Goal: Entertainment & Leisure: Consume media (video, audio)

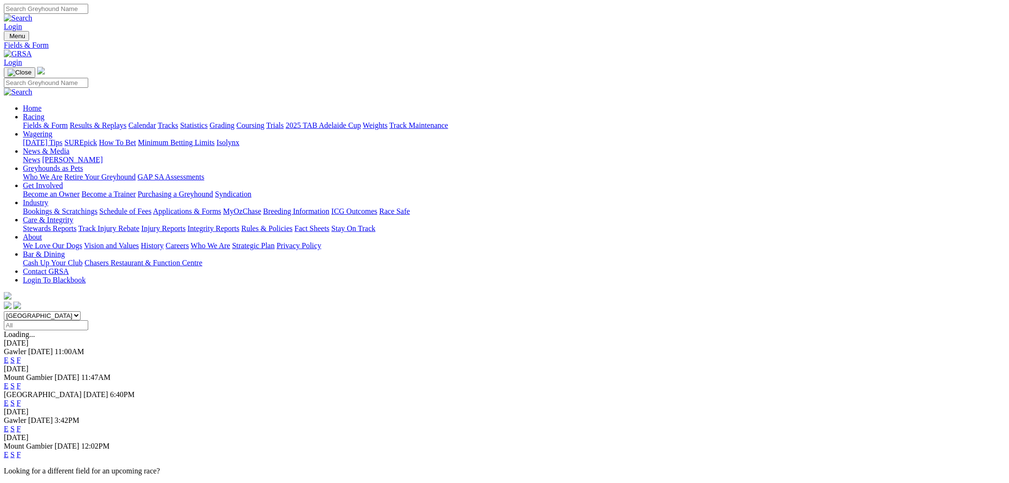
click at [81, 311] on select "South Australia New South Wales Northern Territory Queensland Tasmania Victoria…" at bounding box center [42, 315] width 77 height 9
select select "QLD"
click at [81, 311] on select "South Australia New South Wales Northern Territory Queensland Tasmania Victoria…" at bounding box center [42, 315] width 77 height 9
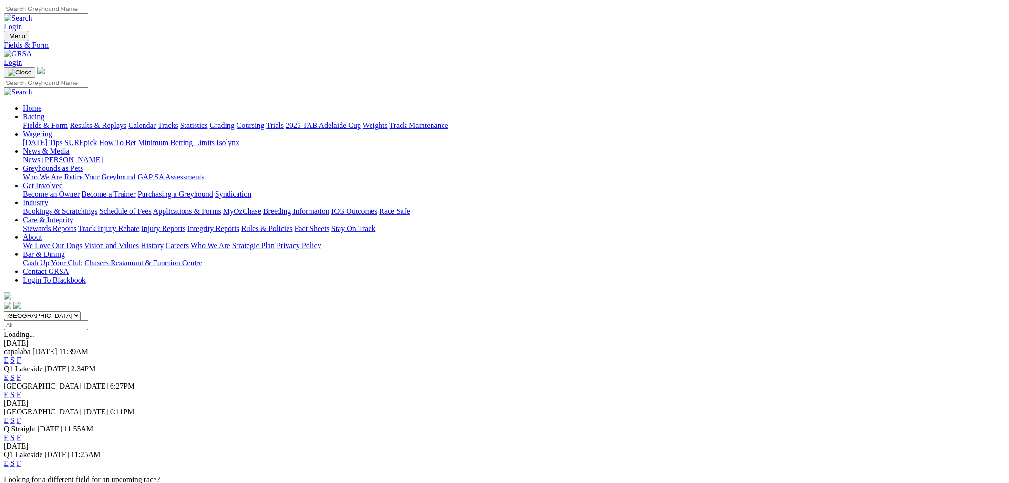
click at [9, 390] on link "E" at bounding box center [6, 394] width 5 height 8
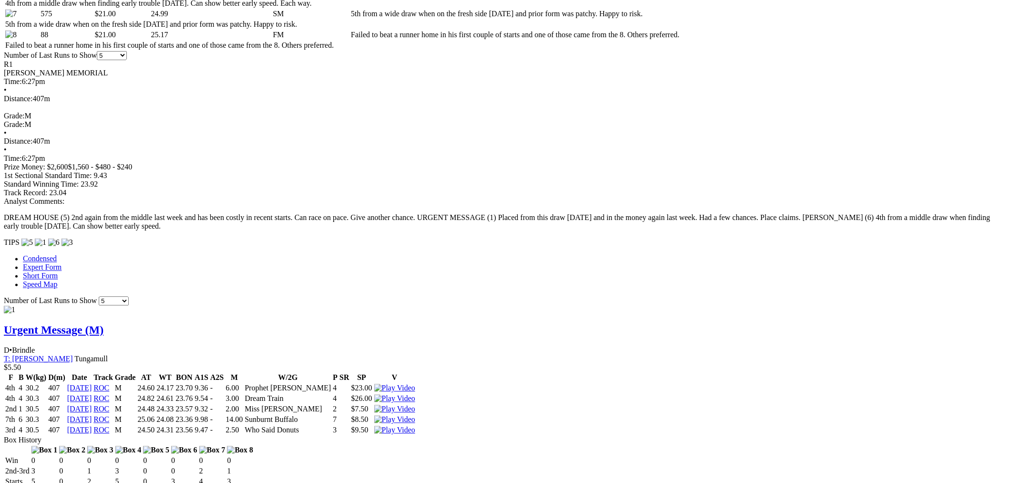
scroll to position [706, 0]
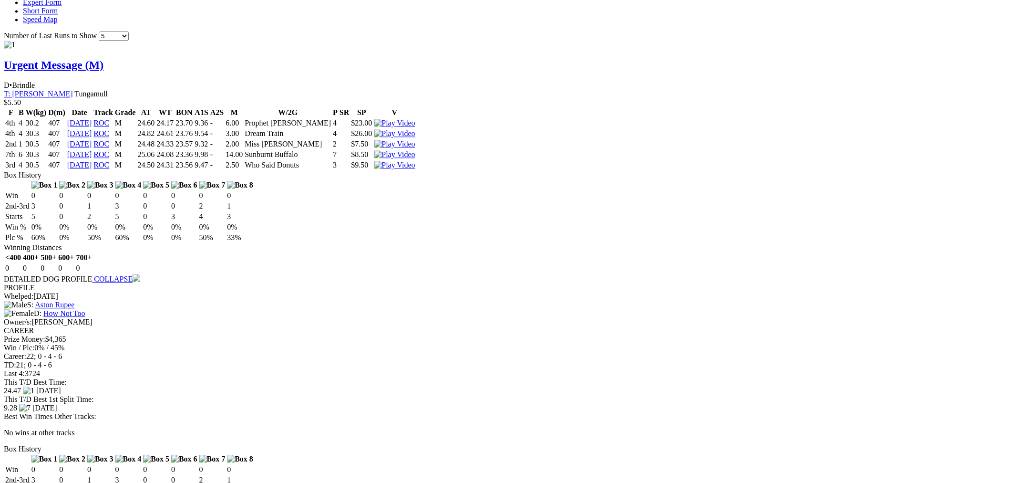
scroll to position [1060, 0]
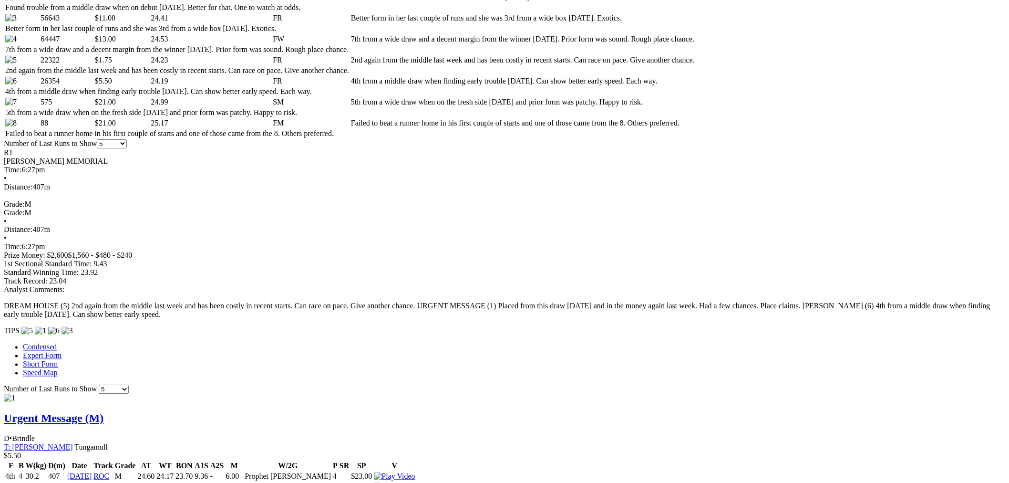
scroll to position [0, 0]
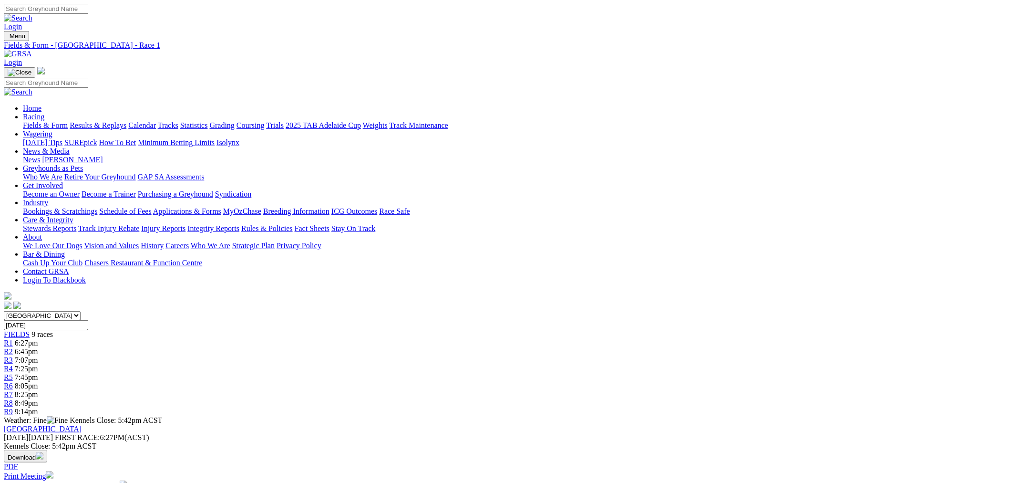
click at [349, 347] on div "R2 6:45pm" at bounding box center [505, 351] width 1002 height 9
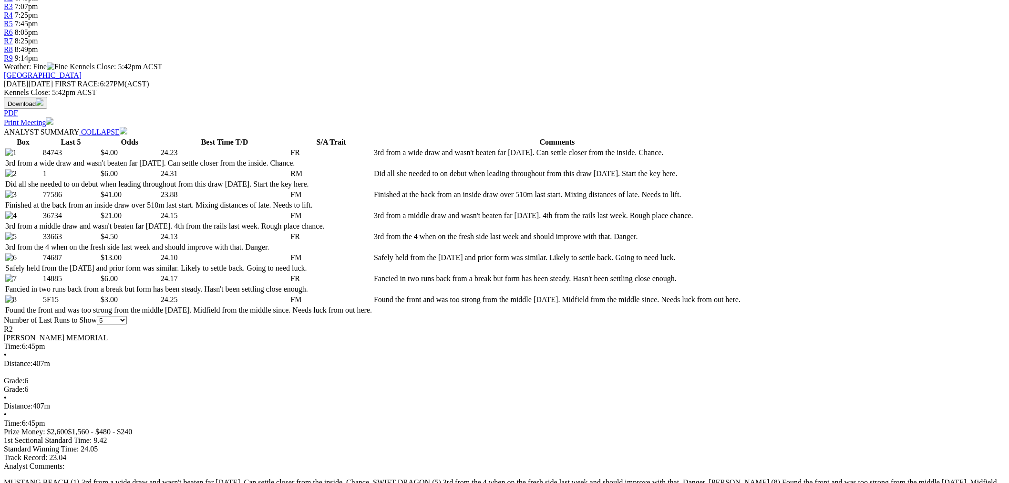
scroll to position [706, 0]
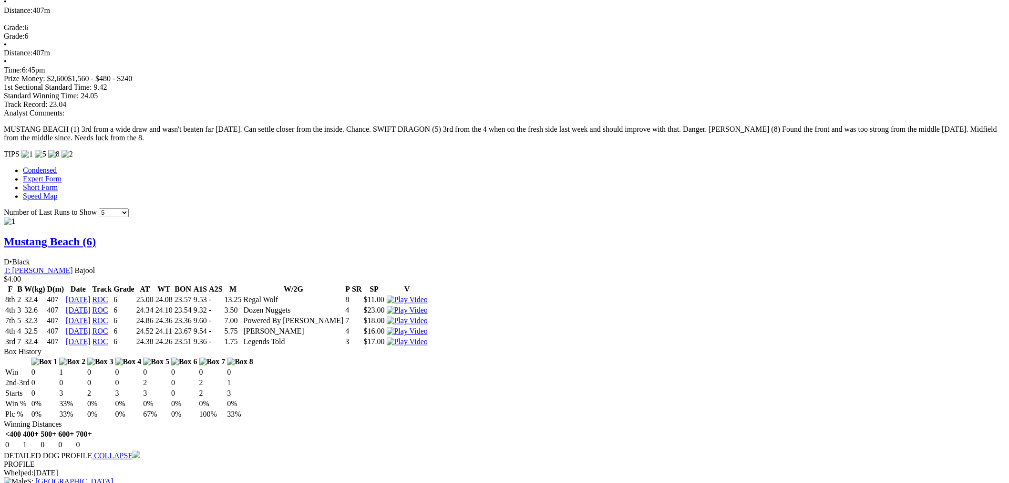
drag, startPoint x: 202, startPoint y: 272, endPoint x: 211, endPoint y: 272, distance: 9.5
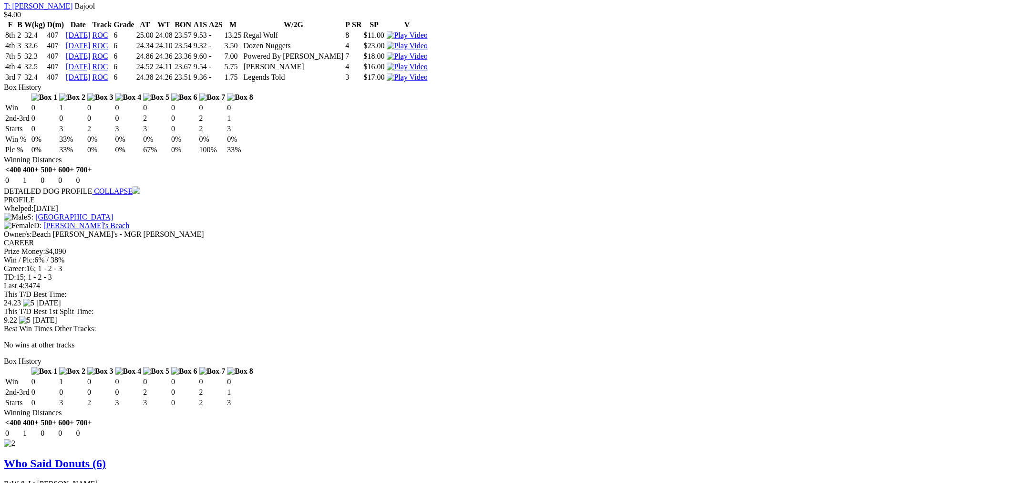
scroll to position [1060, 0]
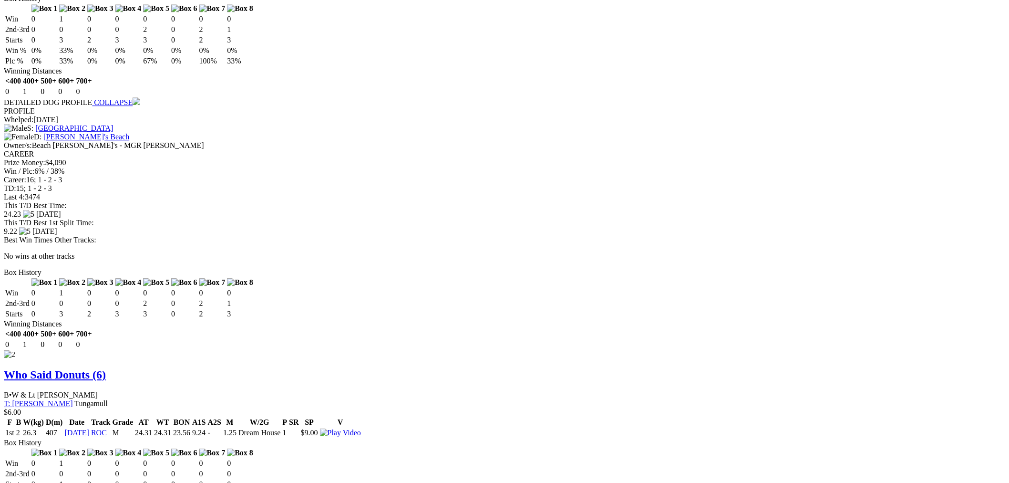
scroll to position [883, 0]
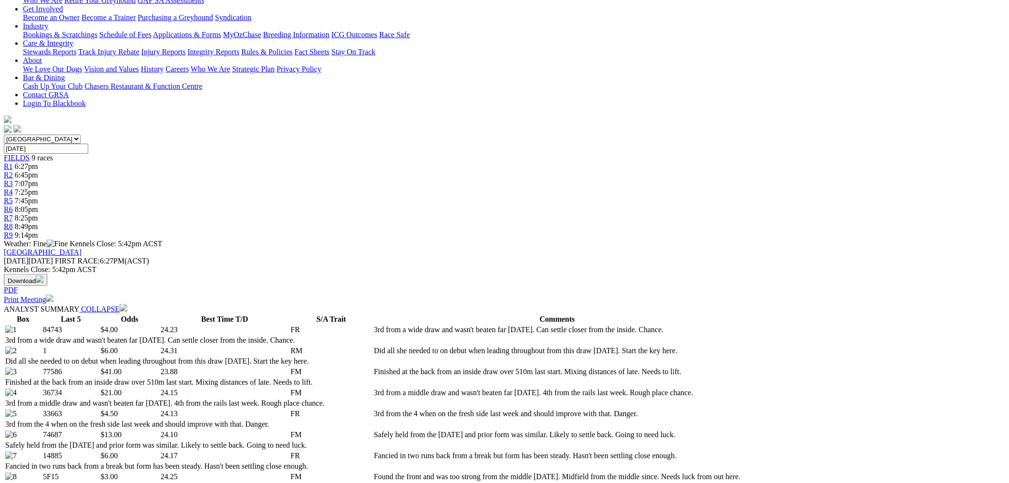
scroll to position [0, 0]
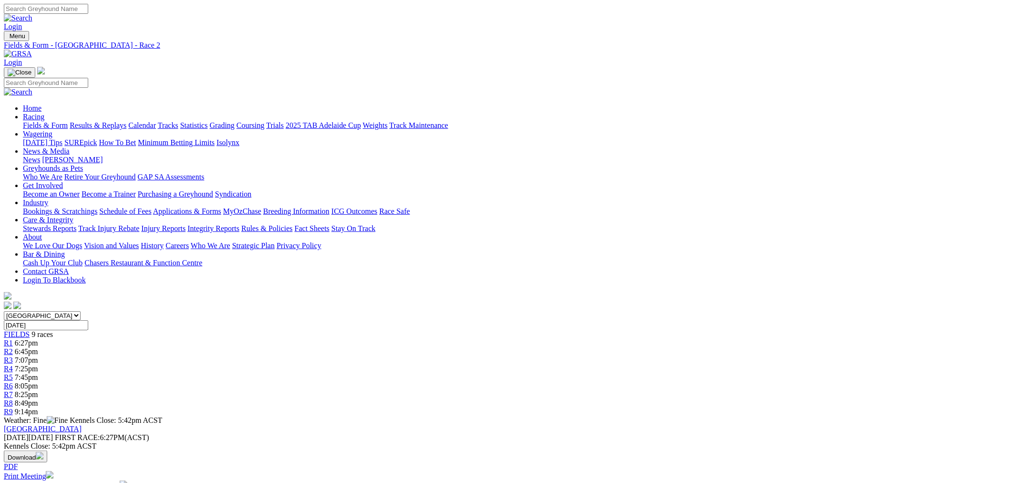
click at [415, 356] on div "R3 7:07pm" at bounding box center [505, 360] width 1002 height 9
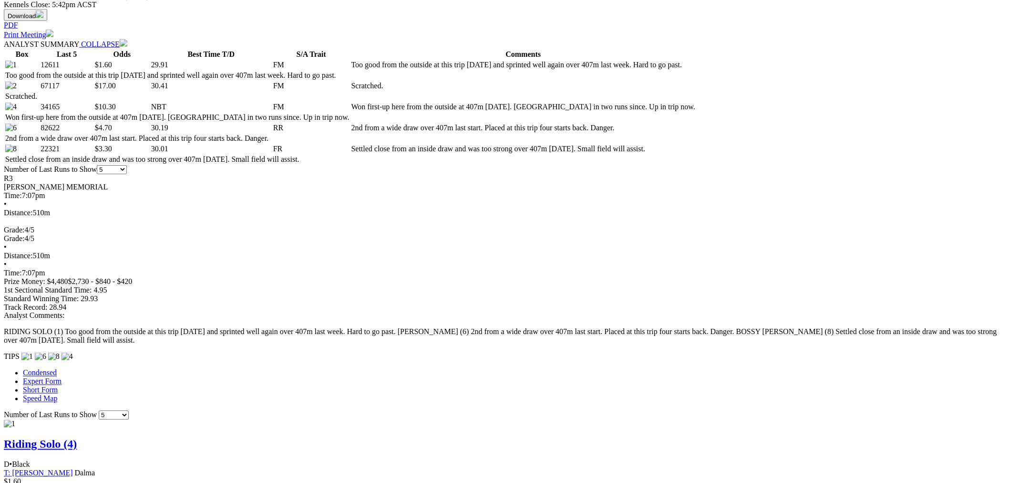
scroll to position [530, 0]
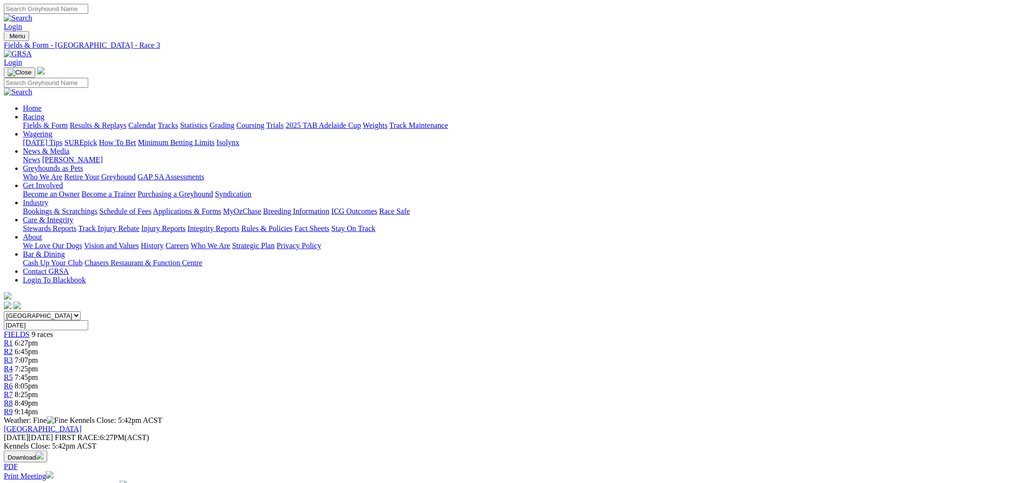
click at [38, 364] on span "7:25pm" at bounding box center [26, 368] width 23 height 8
click at [526, 373] on div "R5 7:45pm" at bounding box center [505, 377] width 1002 height 9
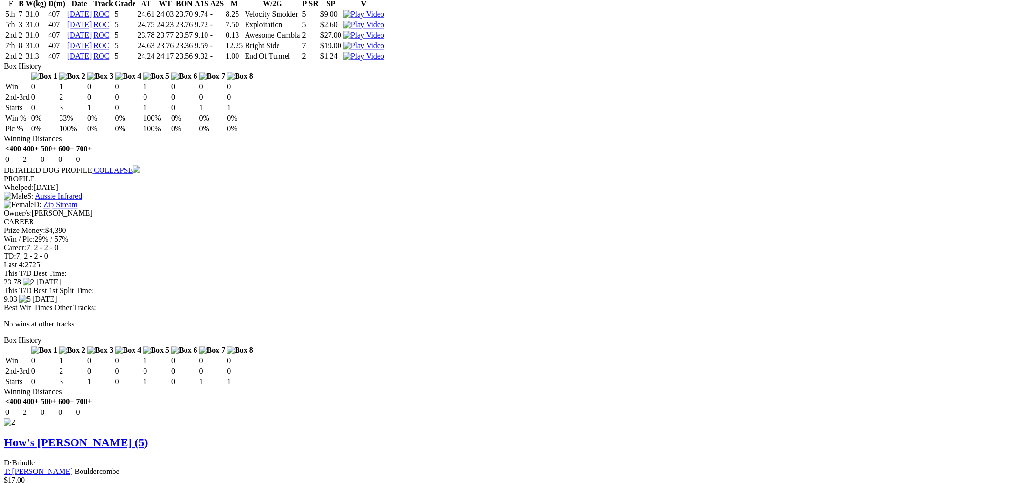
scroll to position [1060, 0]
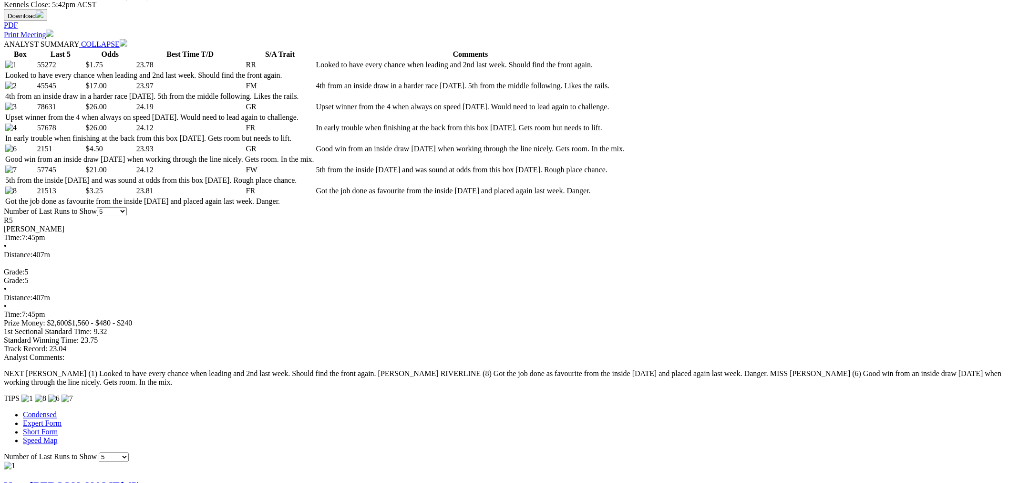
scroll to position [0, 0]
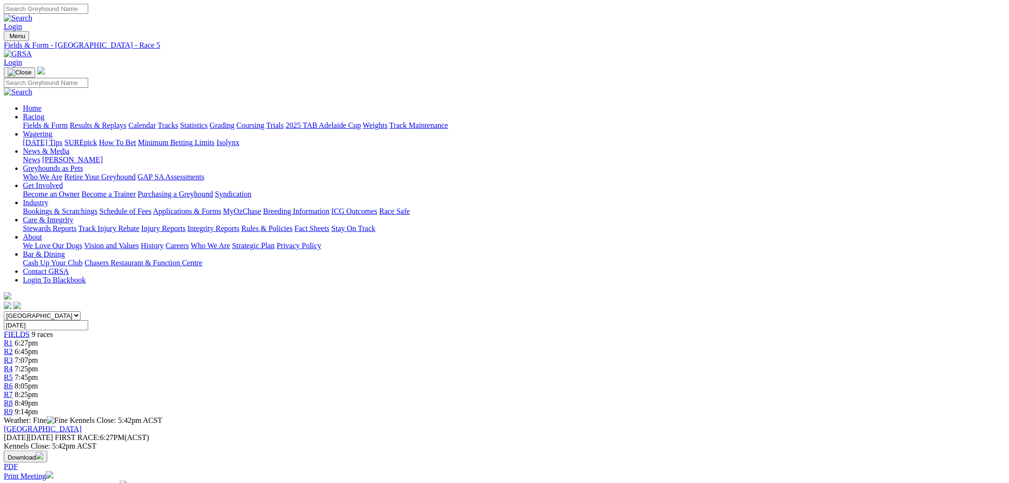
click at [13, 407] on link "R9" at bounding box center [8, 411] width 9 height 8
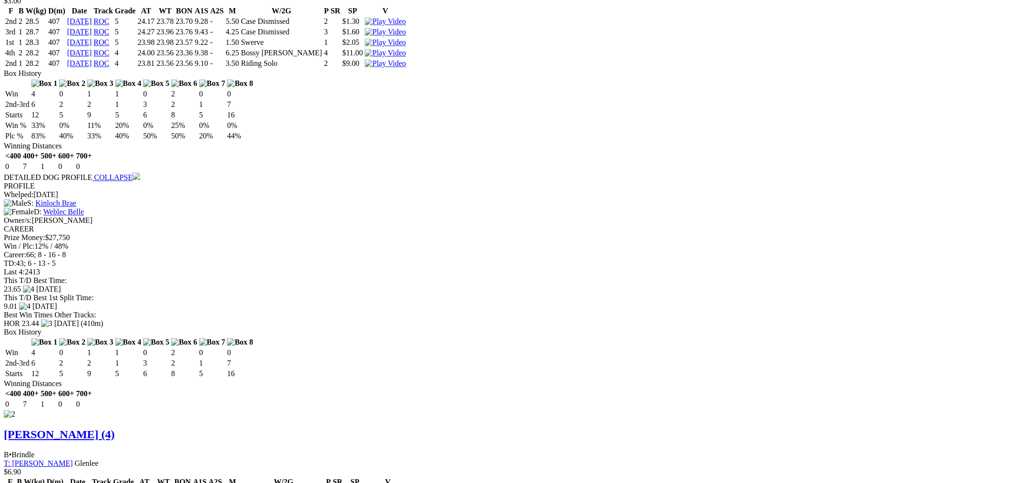
scroll to position [883, 0]
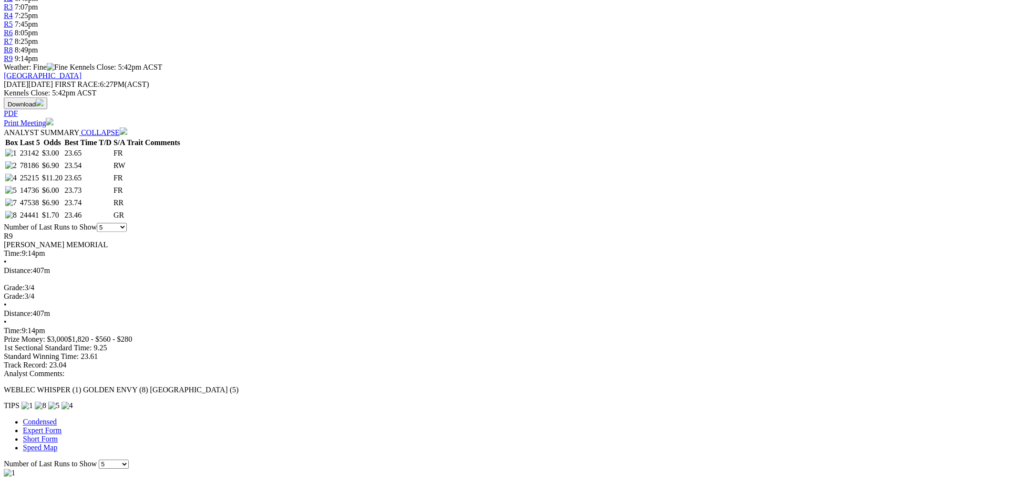
scroll to position [0, 0]
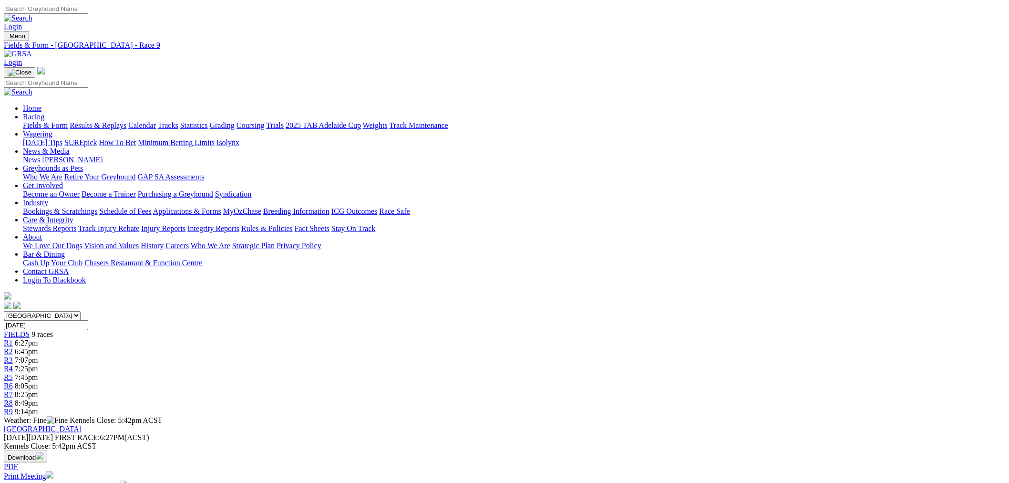
click at [720, 399] on div "R8 8:49pm" at bounding box center [505, 403] width 1002 height 9
click at [13, 399] on link "R8" at bounding box center [8, 403] width 9 height 8
